Goal: Information Seeking & Learning: Learn about a topic

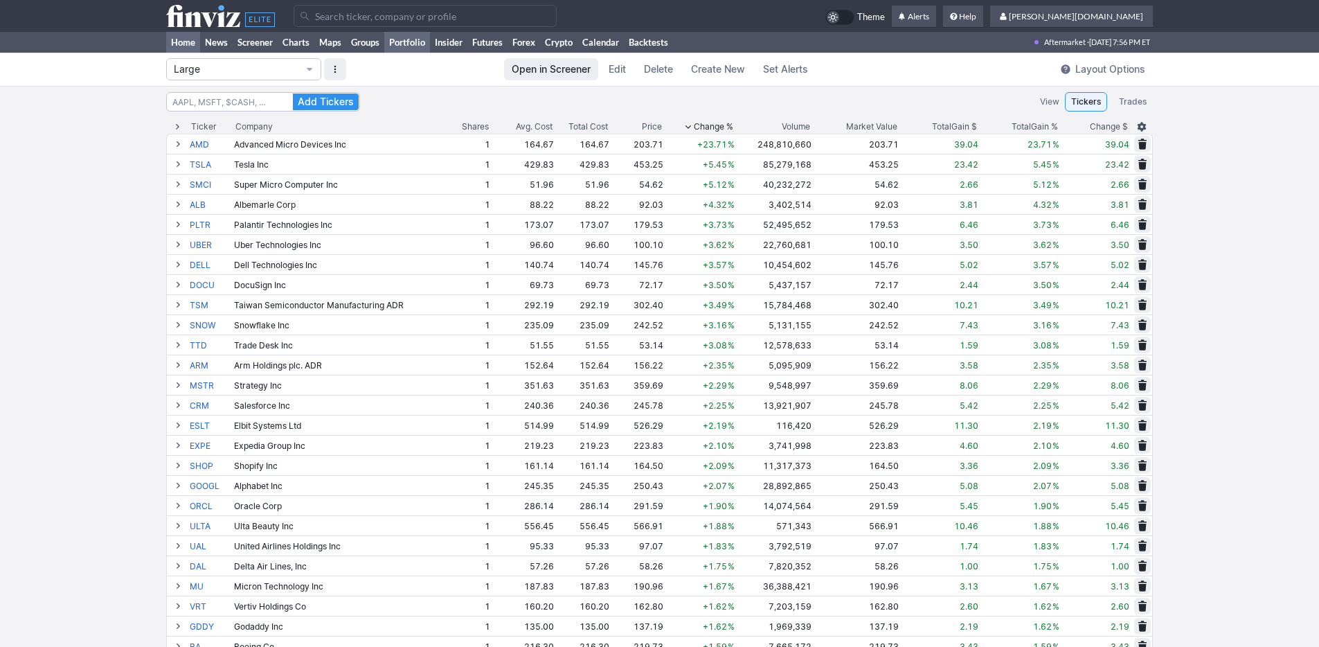
click at [176, 37] on link "Home" at bounding box center [183, 42] width 34 height 21
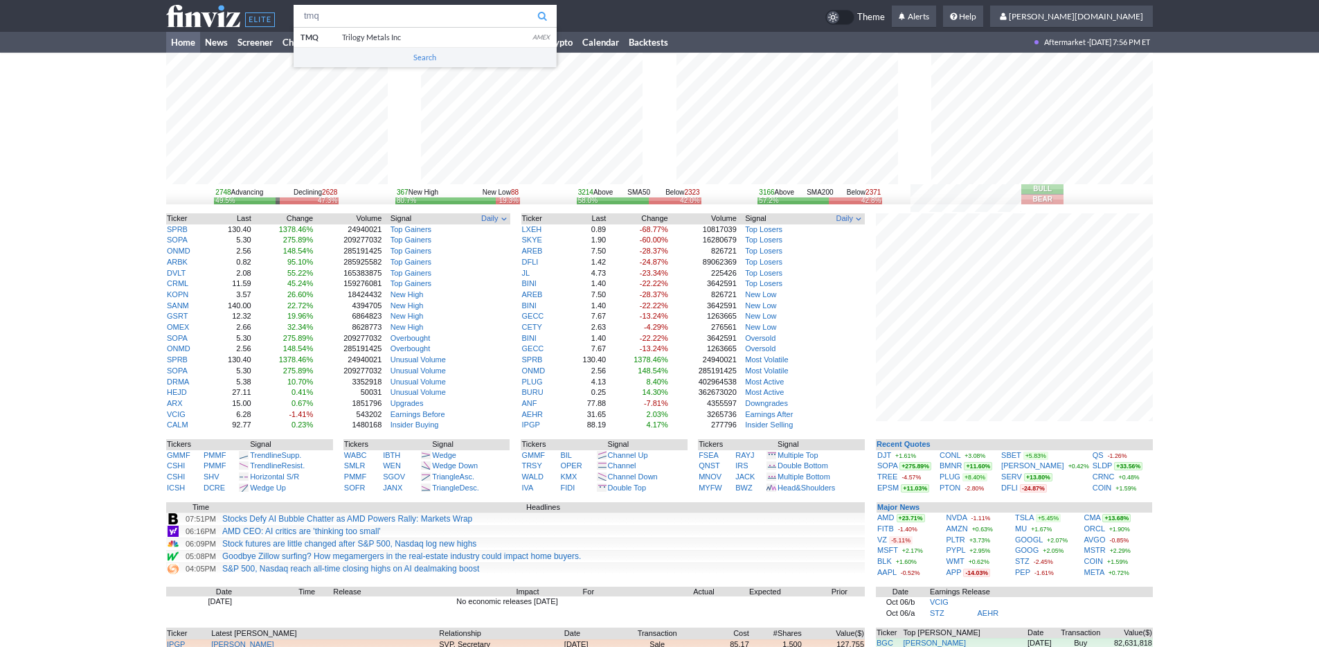
type input "tmq"
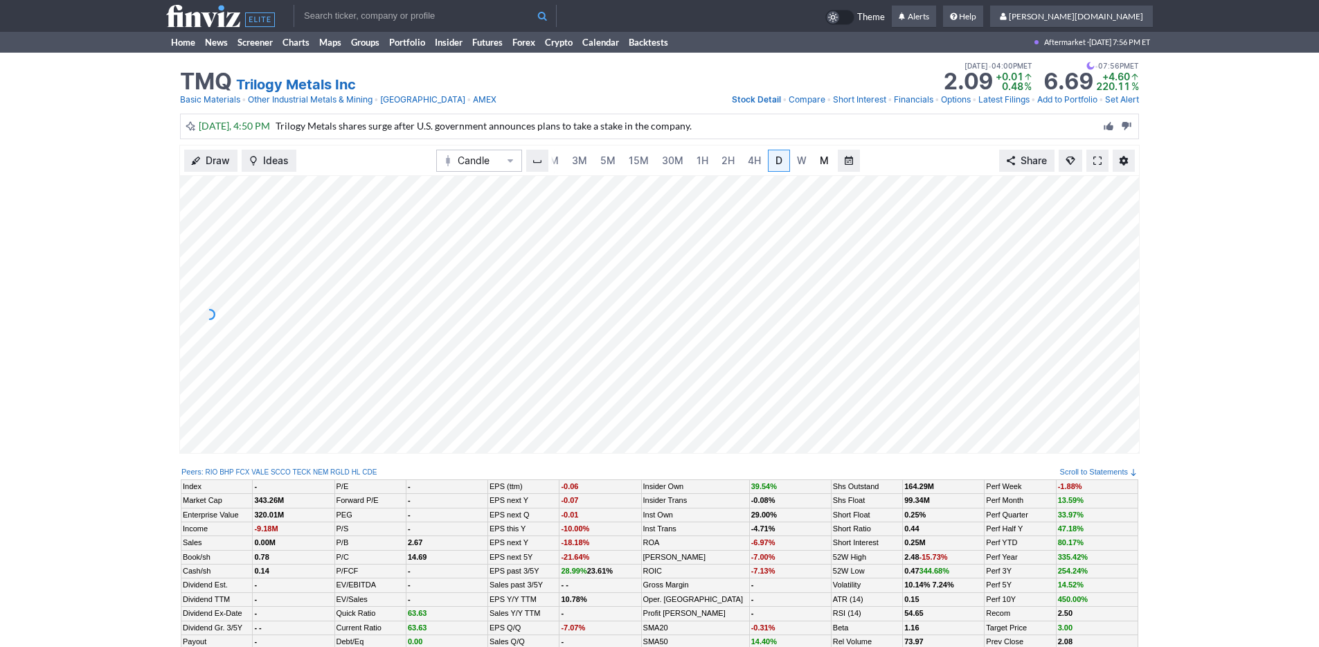
click at [816, 159] on link "M" at bounding box center [825, 161] width 22 height 22
click at [174, 41] on link "Home" at bounding box center [183, 42] width 34 height 21
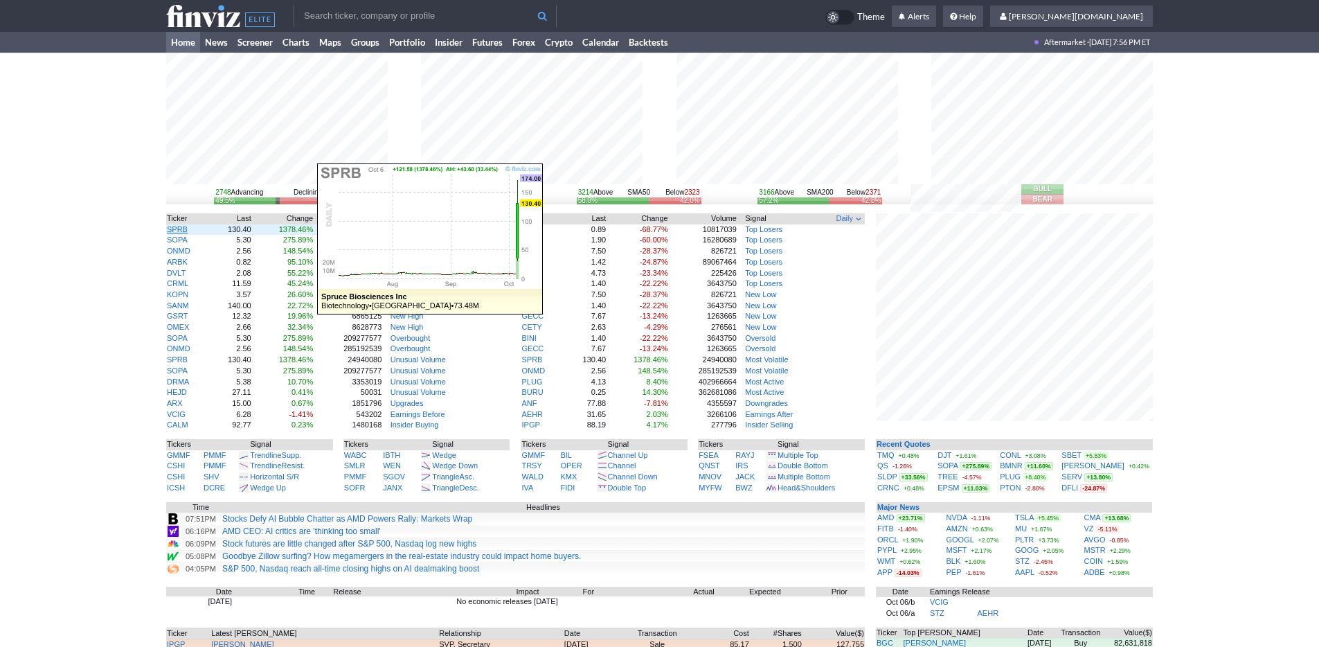
click at [179, 229] on link "SPRB" at bounding box center [177, 229] width 21 height 8
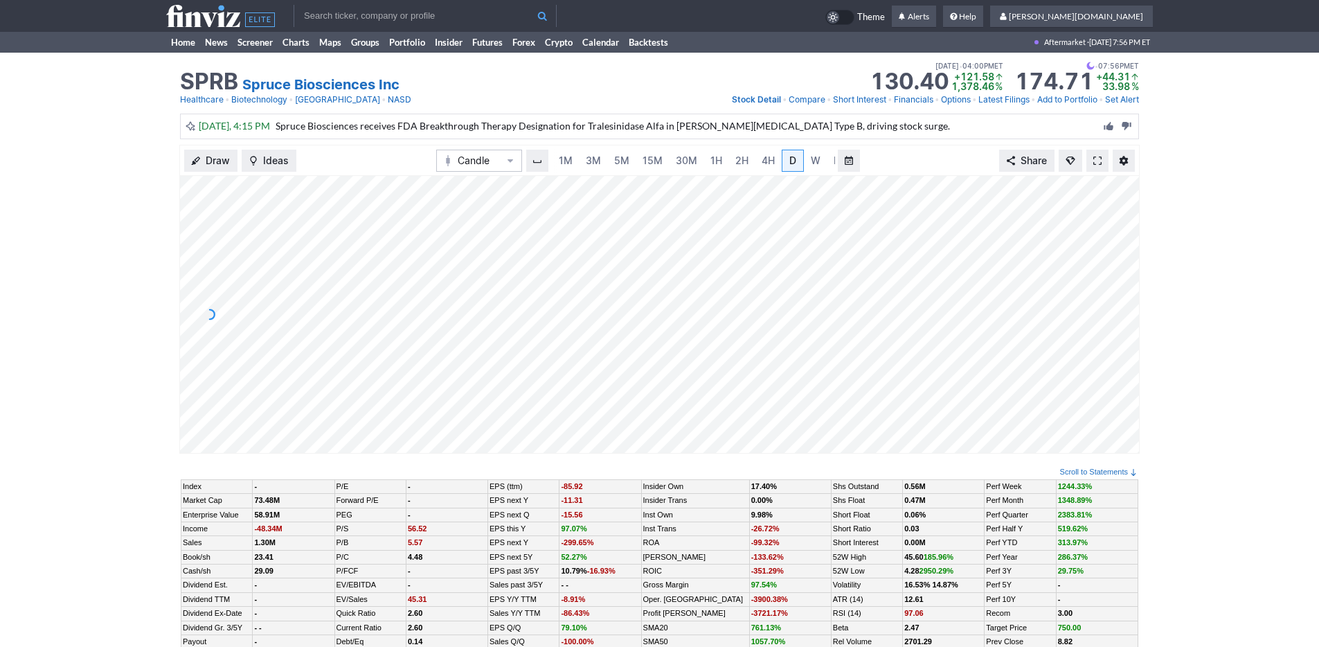
scroll to position [0, 14]
click at [578, 161] on span "3M" at bounding box center [579, 160] width 15 height 12
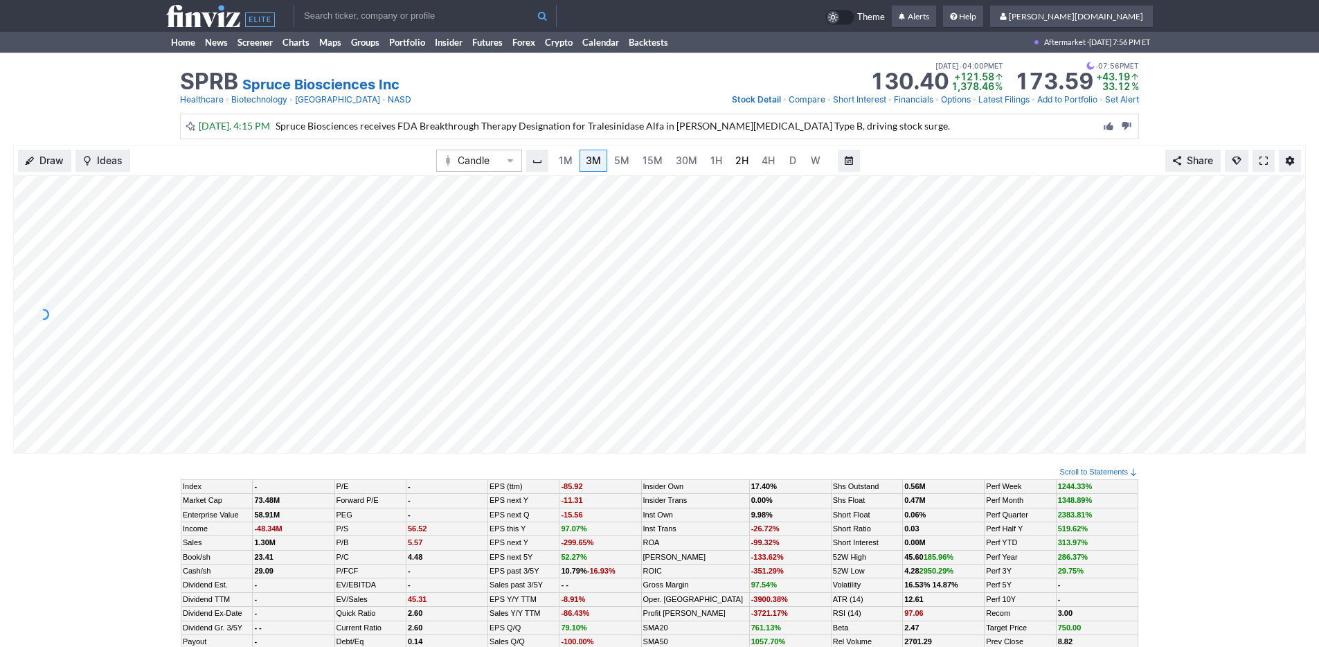
click at [729, 163] on link "2H" at bounding box center [742, 161] width 26 height 22
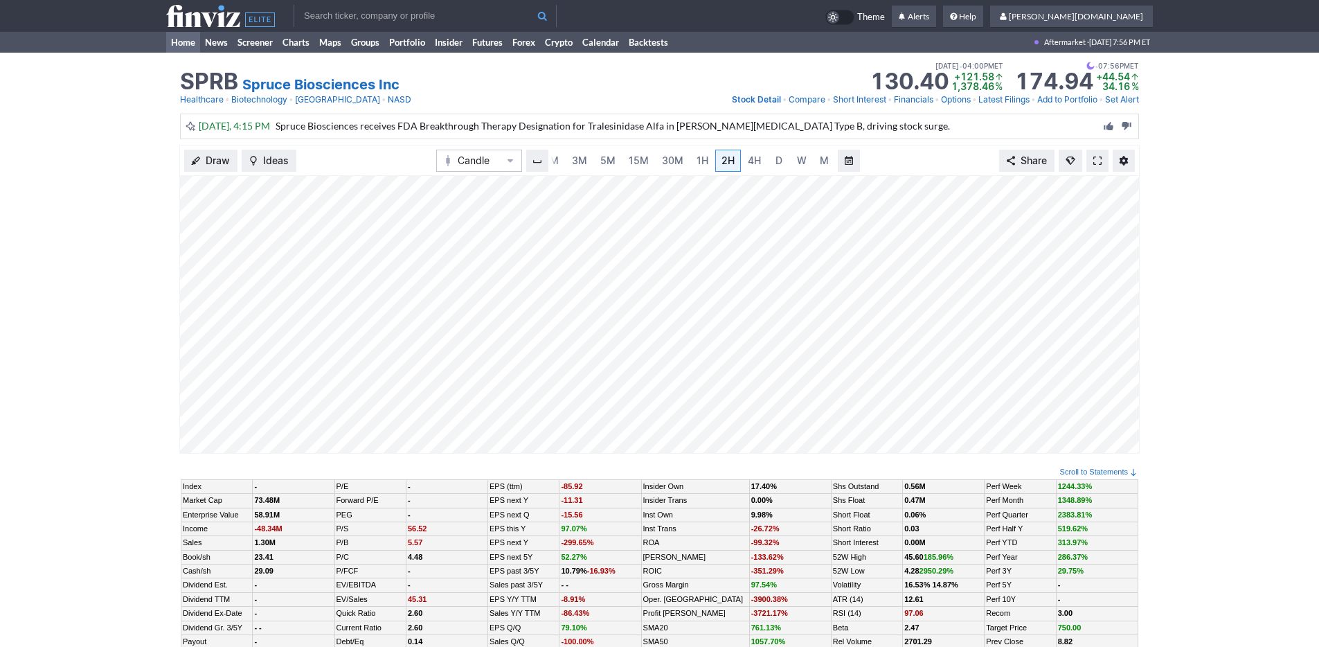
click at [187, 41] on link "Home" at bounding box center [183, 42] width 34 height 21
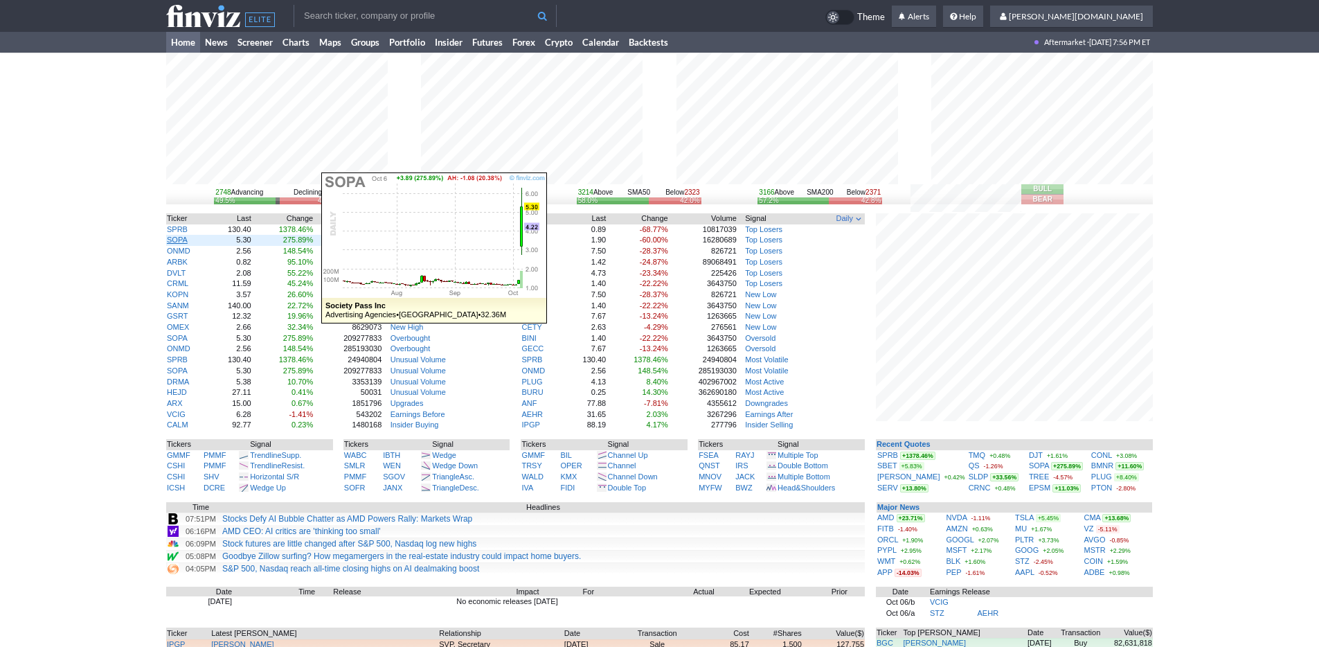
click at [183, 238] on link "SOPA" at bounding box center [177, 239] width 21 height 8
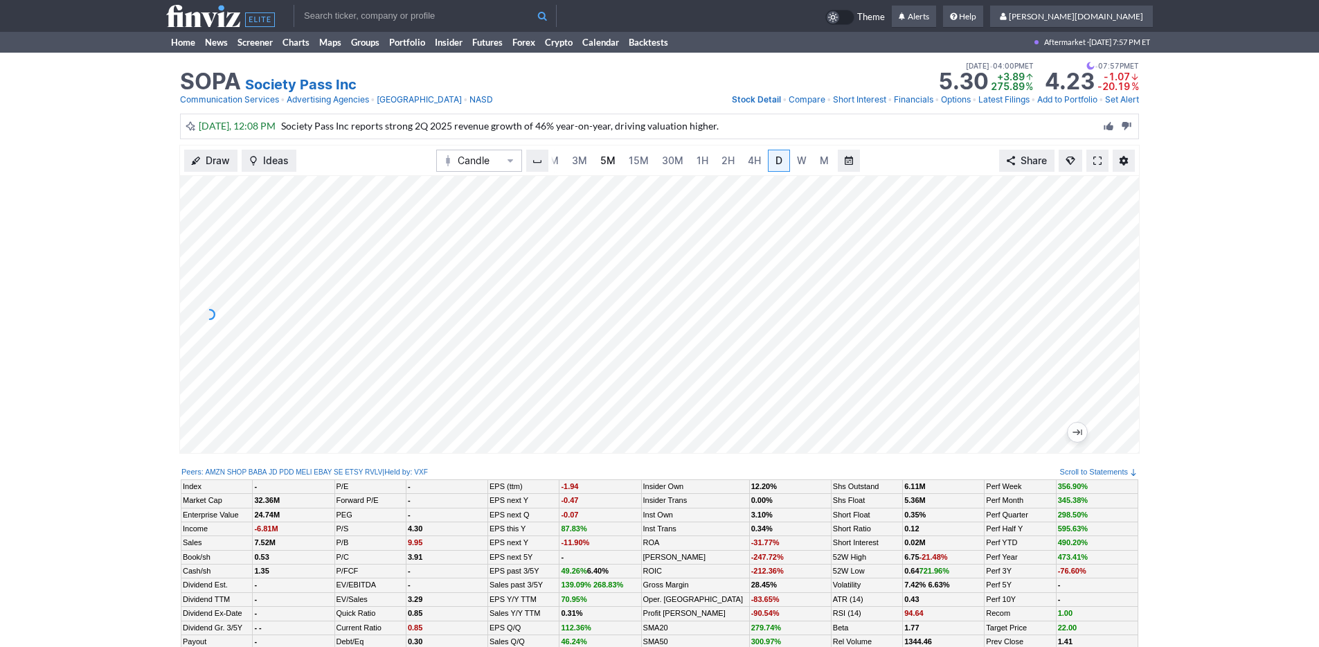
click at [600, 157] on span "5M" at bounding box center [607, 160] width 15 height 12
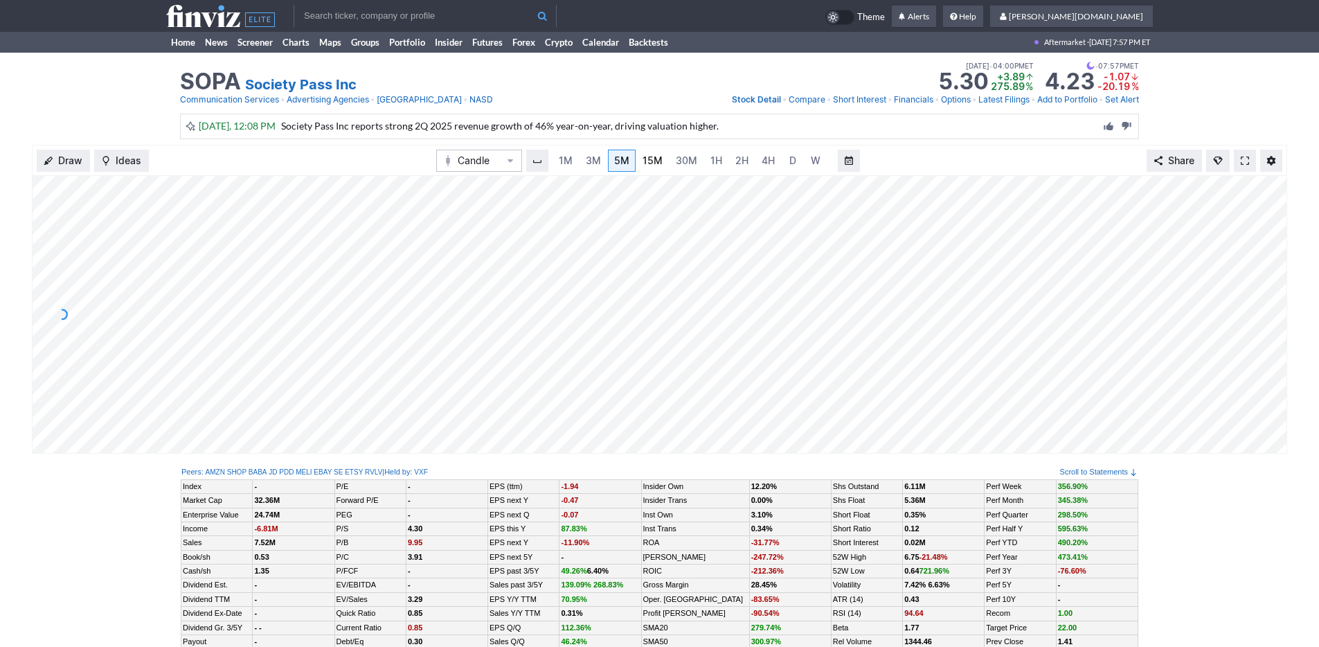
click at [659, 163] on span "15M" at bounding box center [653, 160] width 20 height 12
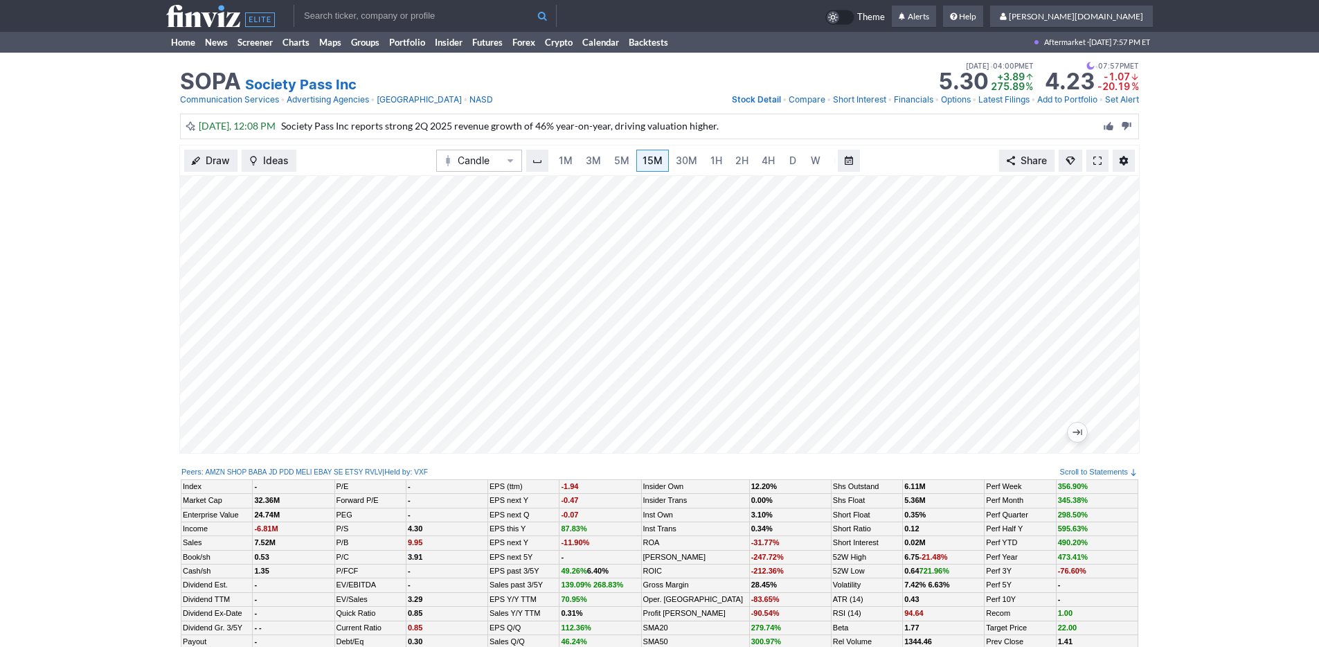
click at [177, 247] on div "Draw Ideas Candle 1M 3M 5M 15M 30M 1H 2H 4H D W M Share" at bounding box center [659, 305] width 1319 height 320
click at [169, 39] on link "Home" at bounding box center [183, 42] width 34 height 21
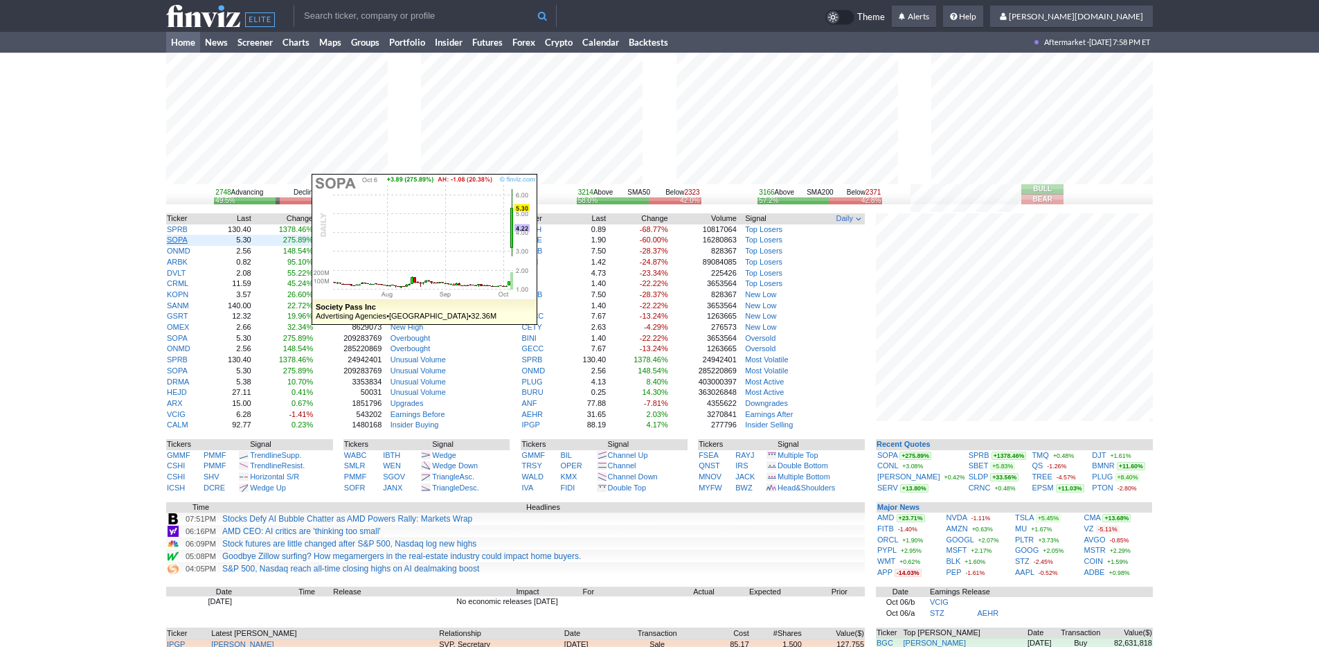
click at [173, 240] on link "SOPA" at bounding box center [177, 239] width 21 height 8
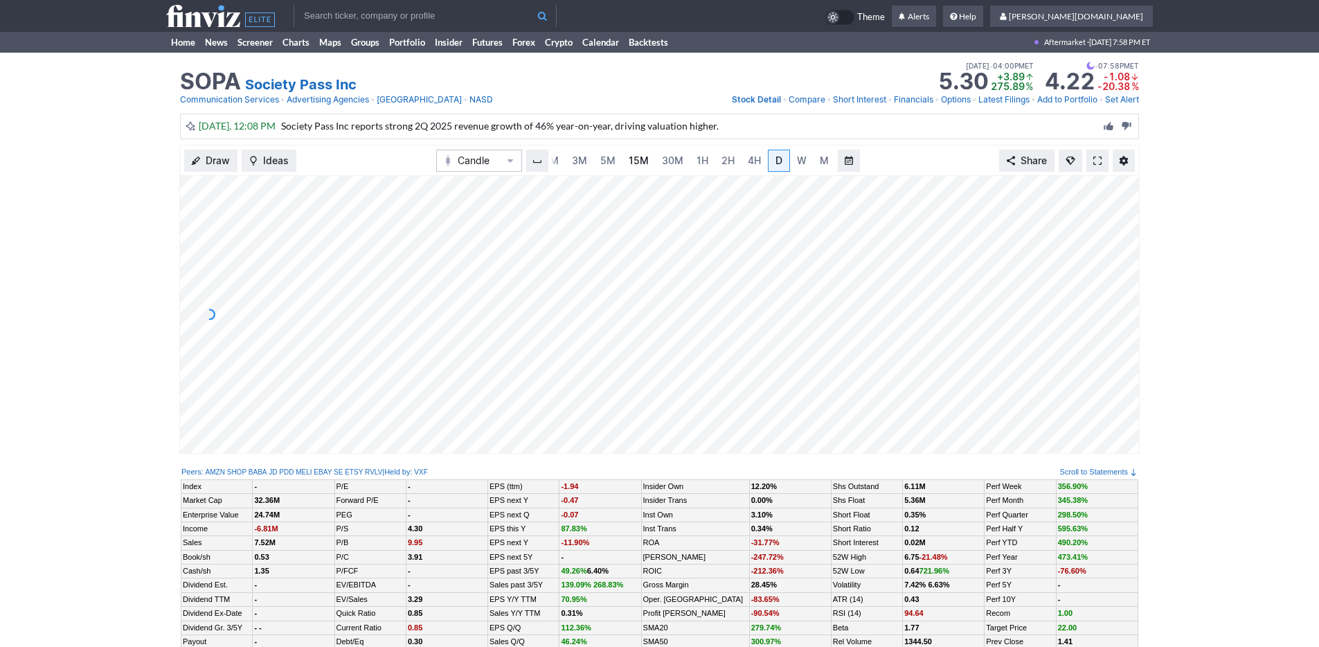
click at [629, 163] on span "15M" at bounding box center [639, 160] width 20 height 12
click at [591, 173] on div "1M 3M 5M 15M 30M 1H 2H 4H D W M" at bounding box center [693, 161] width 337 height 28
click at [593, 167] on span "3M" at bounding box center [593, 161] width 15 height 14
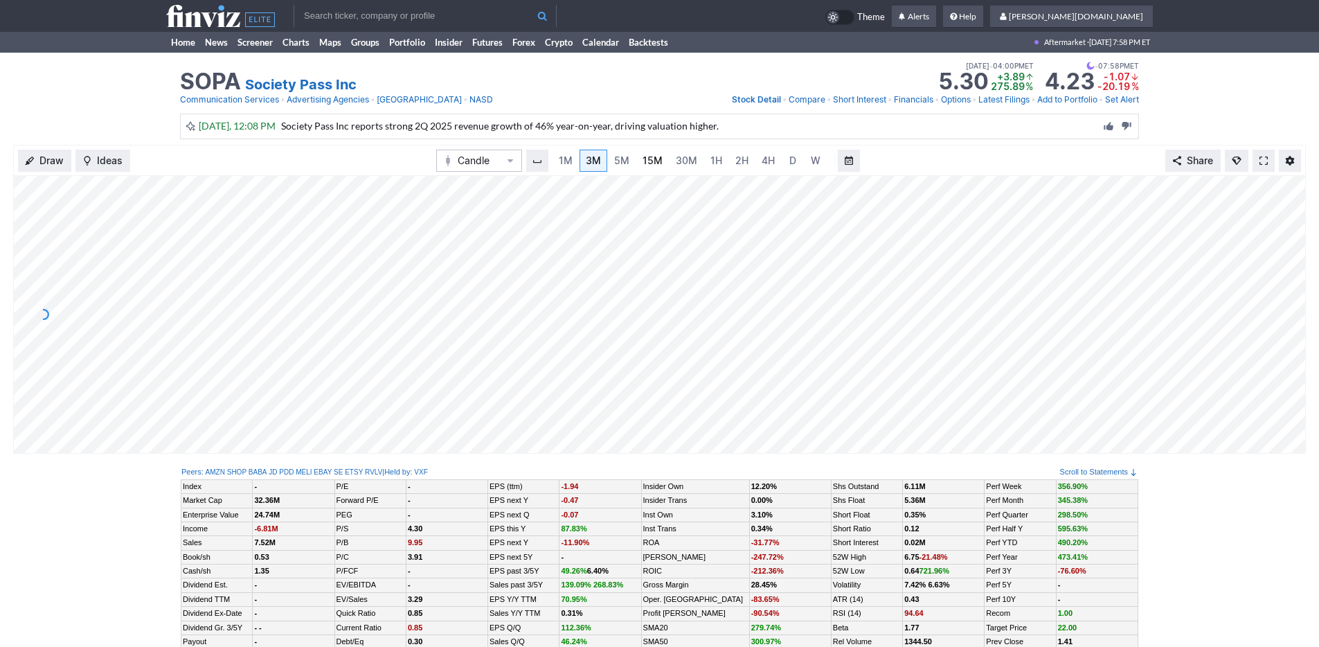
click at [641, 168] on link "15M" at bounding box center [652, 161] width 33 height 22
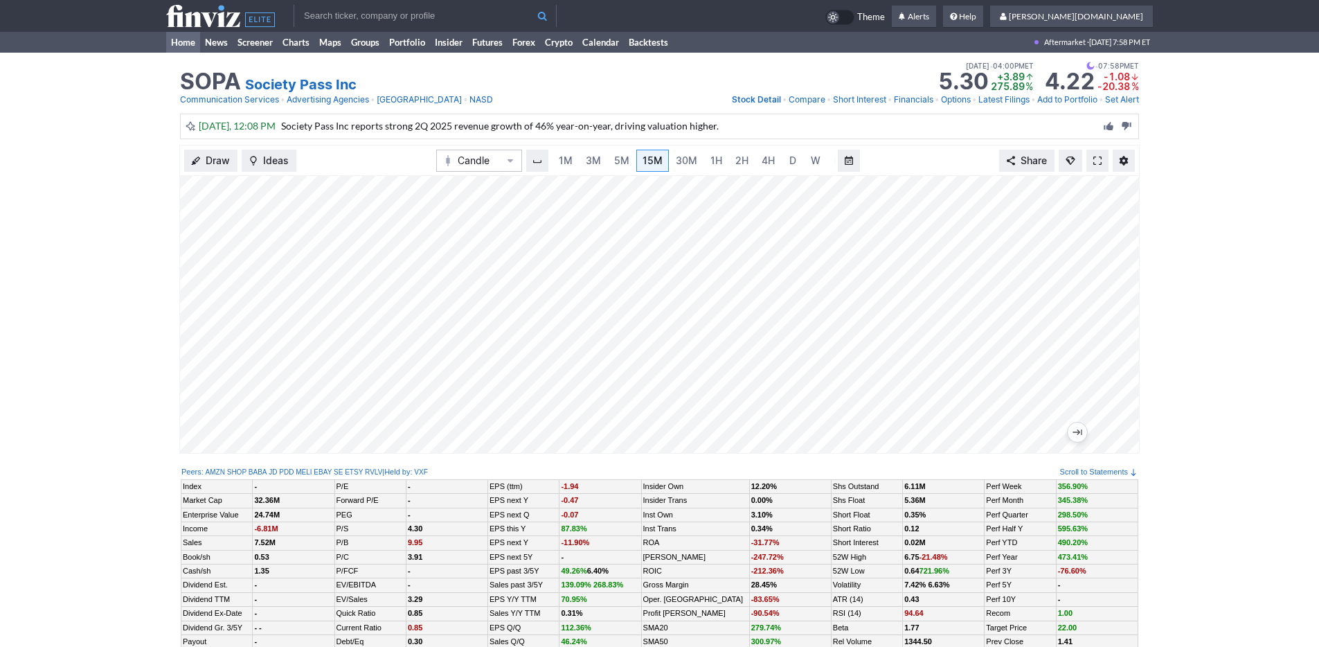
click at [179, 44] on link "Home" at bounding box center [183, 42] width 34 height 21
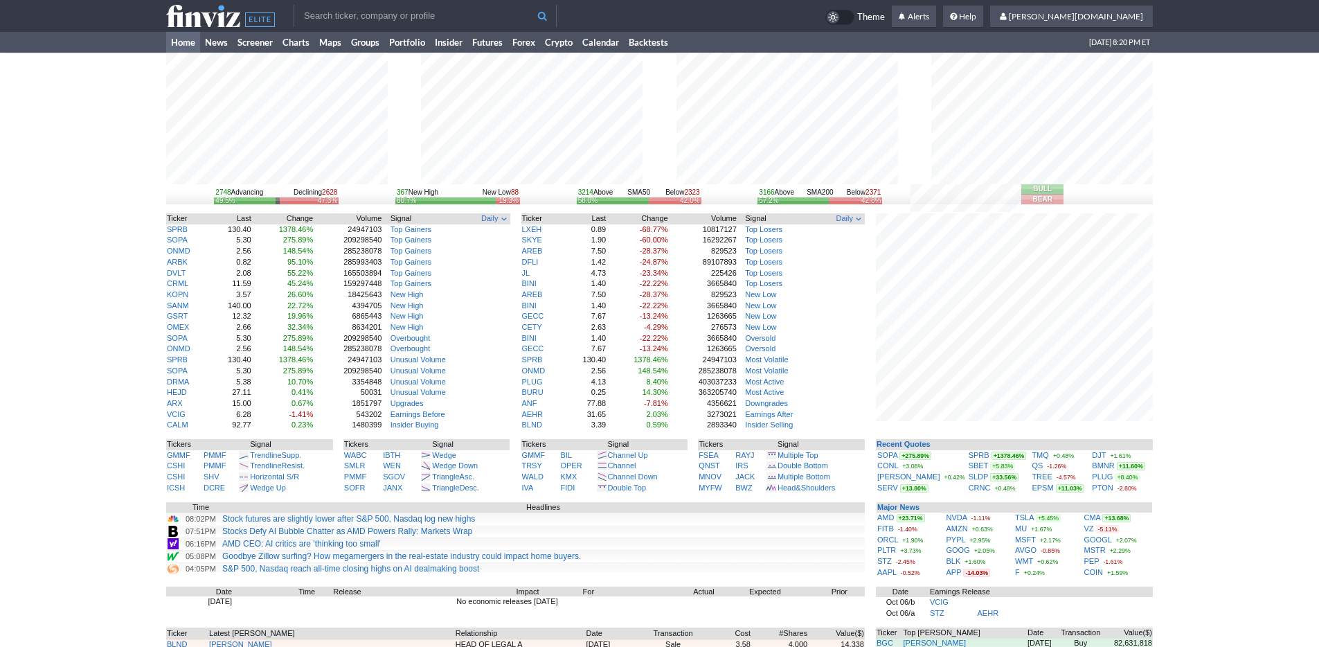
click at [143, 176] on div "2748 Advancing Declining 2628 49.5% 47.3% 367 New High New Low 88 80.7% 19.3% 3…" at bounding box center [659, 426] width 1319 height 747
click at [361, 43] on link "Groups" at bounding box center [365, 42] width 38 height 21
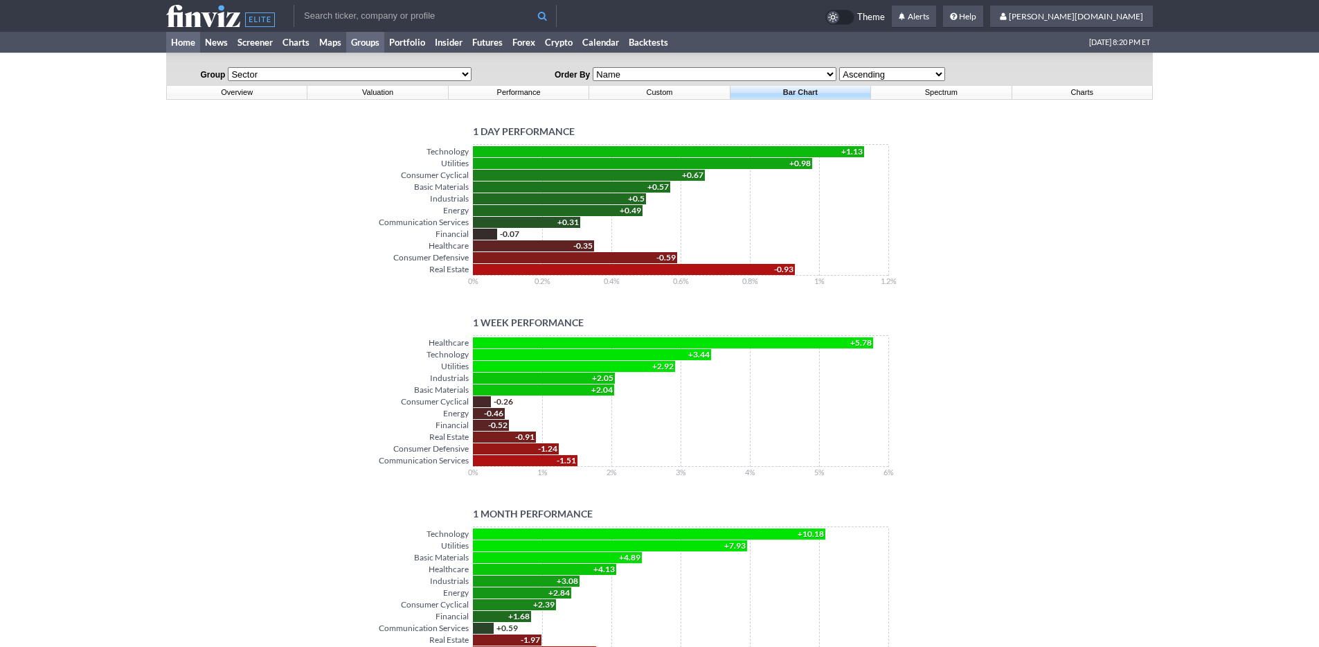
click at [186, 42] on link "Home" at bounding box center [183, 42] width 34 height 21
